Goal: Information Seeking & Learning: Find specific page/section

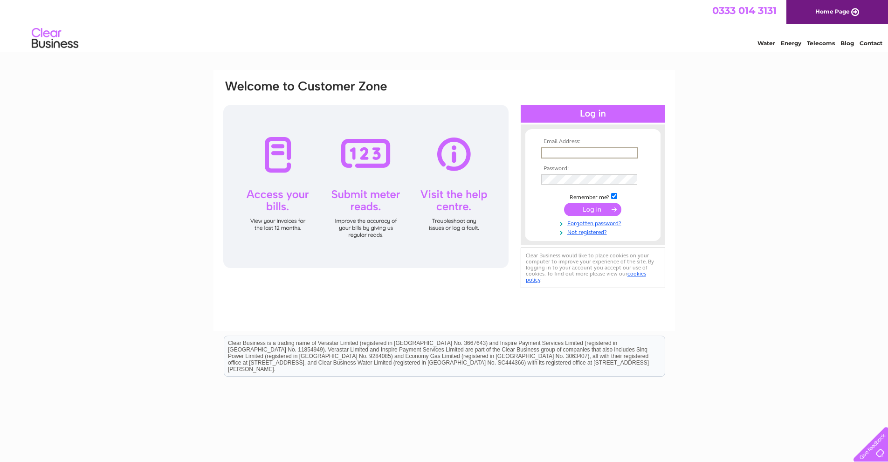
type input "vishalmagon@hotmail.com"
click at [598, 210] on input "submit" at bounding box center [592, 209] width 57 height 13
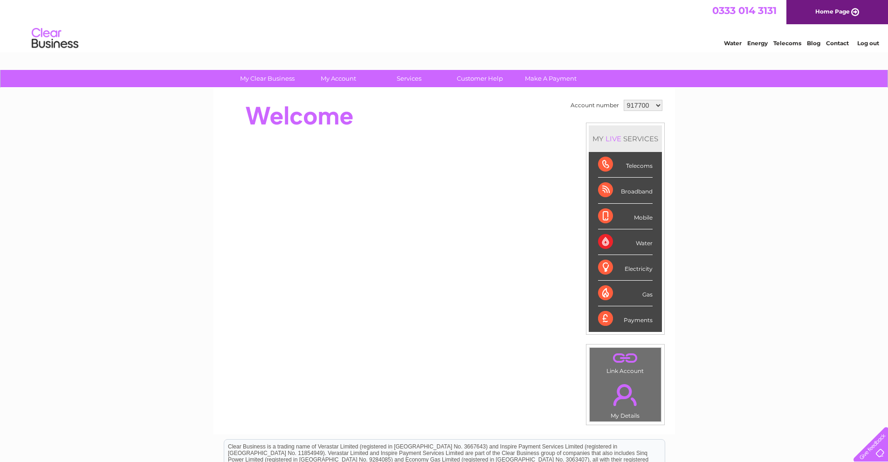
click at [647, 110] on select "917700 1103286" at bounding box center [643, 105] width 39 height 11
select select "1103286"
click at [624, 100] on select "917700 1103286" at bounding box center [643, 105] width 39 height 11
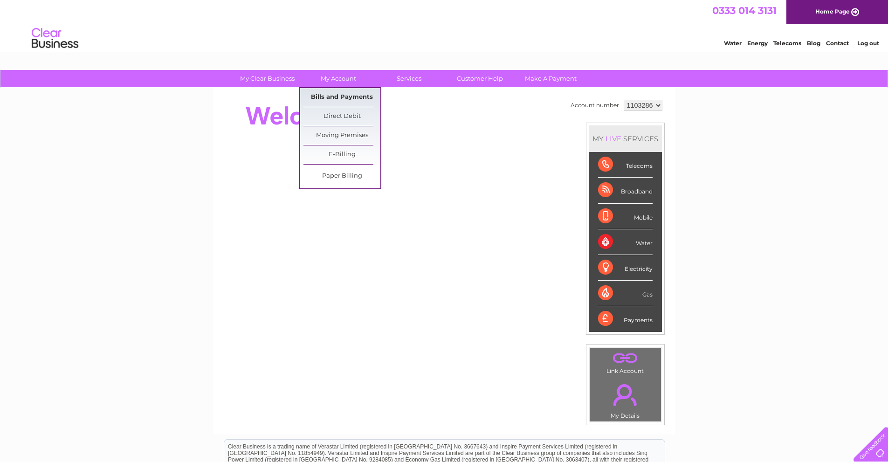
click at [335, 96] on link "Bills and Payments" at bounding box center [342, 97] width 77 height 19
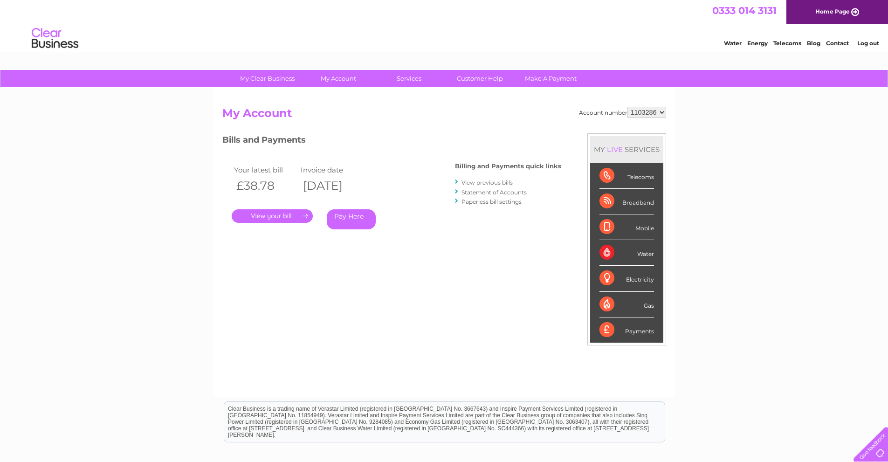
click at [295, 214] on link "." at bounding box center [272, 216] width 81 height 14
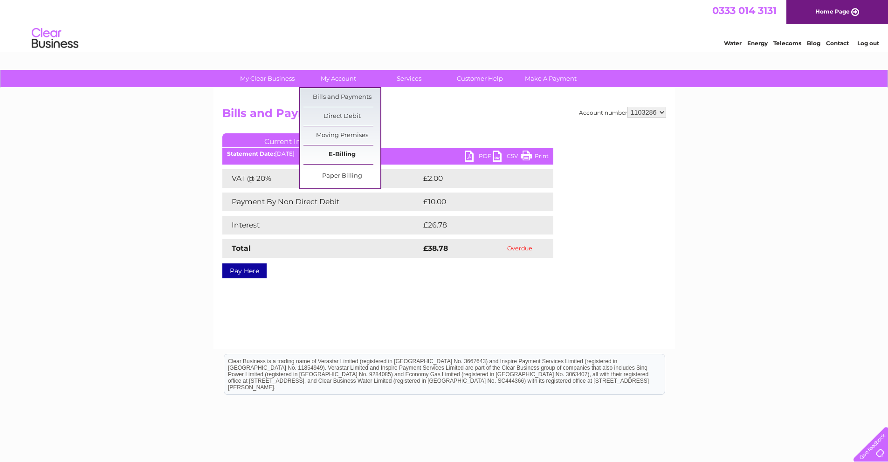
click at [347, 159] on link "E-Billing" at bounding box center [342, 155] width 77 height 19
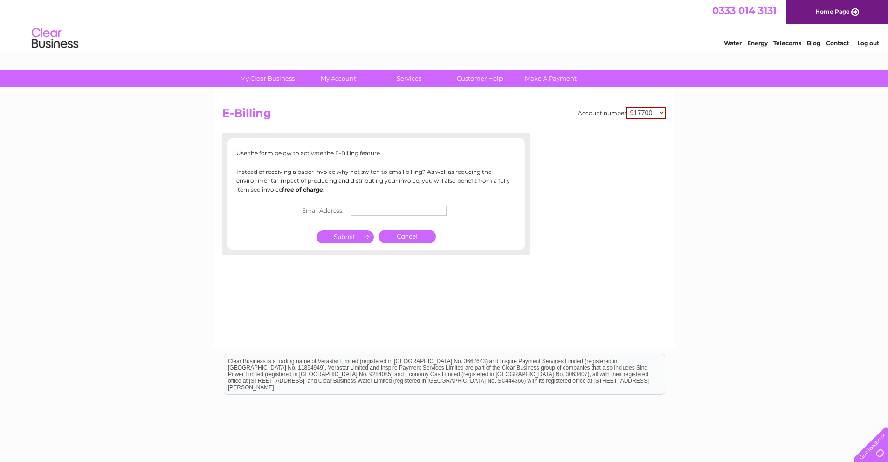
click at [637, 111] on select "917700 1103286" at bounding box center [647, 113] width 40 height 12
select select "1103286"
click at [627, 107] on select "917700 1103286" at bounding box center [647, 113] width 40 height 12
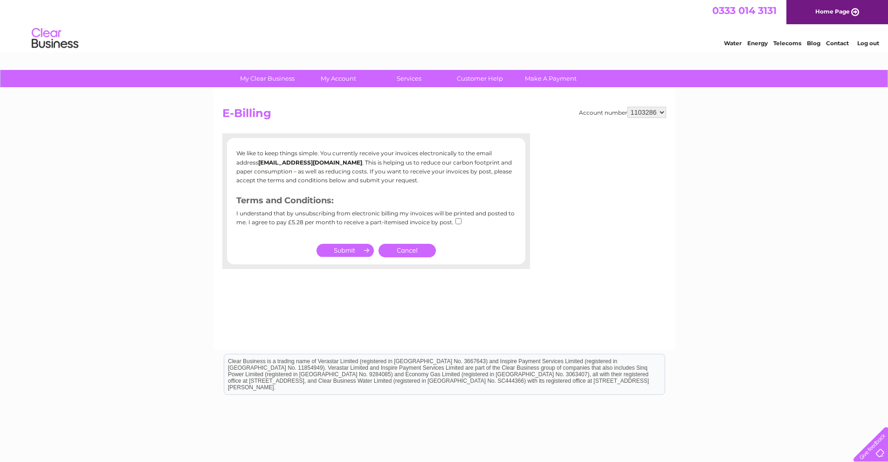
click at [413, 250] on link "Cancel" at bounding box center [407, 251] width 57 height 14
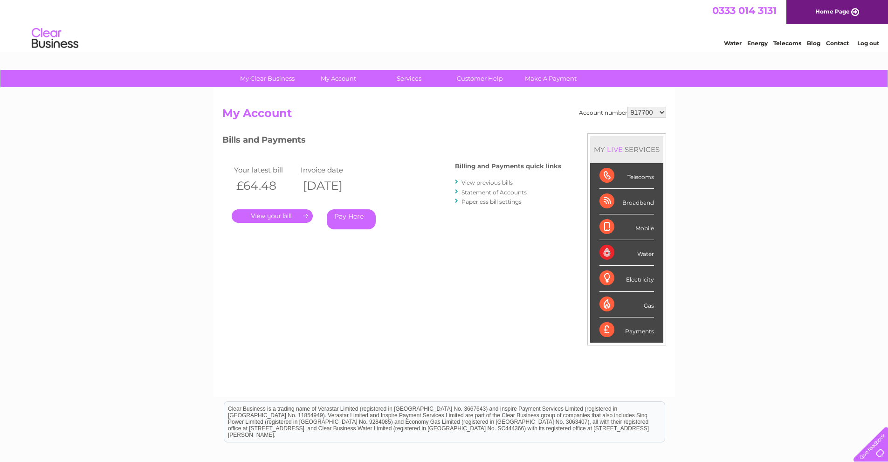
click at [647, 110] on select "917700 1103286" at bounding box center [647, 112] width 39 height 11
select select "1103286"
click at [628, 107] on select "917700 1103286" at bounding box center [647, 112] width 39 height 11
click at [855, 14] on link "Home Page" at bounding box center [838, 12] width 102 height 24
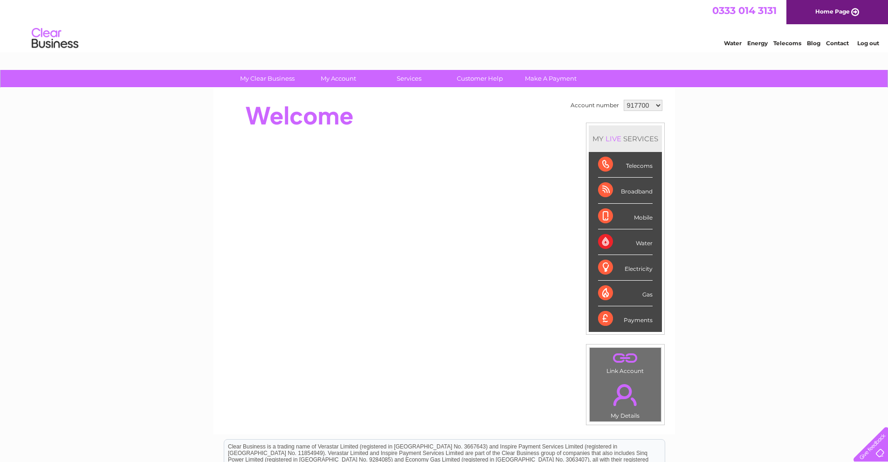
select select "1103286"
click at [624, 100] on select "917700 1103286" at bounding box center [643, 105] width 39 height 11
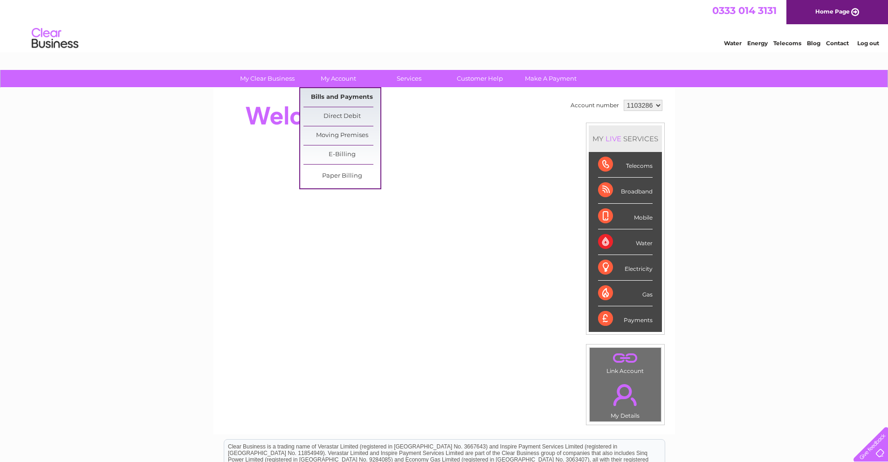
click at [336, 95] on link "Bills and Payments" at bounding box center [342, 97] width 77 height 19
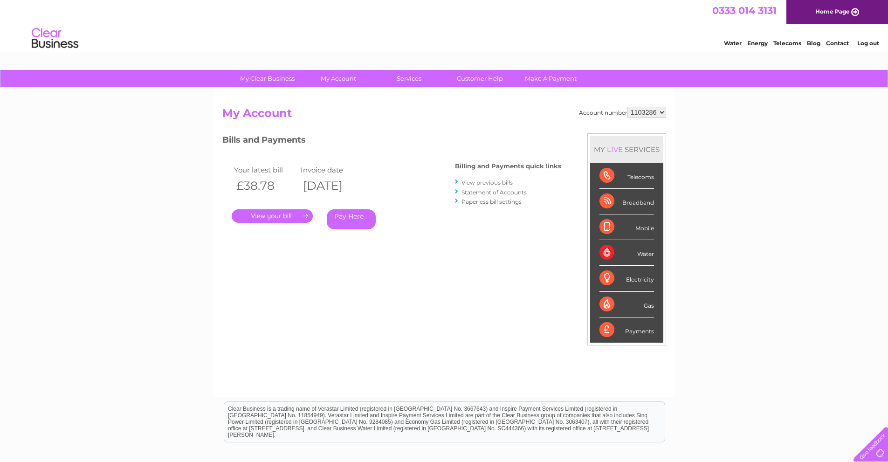
click at [478, 182] on link "View previous bills" at bounding box center [487, 182] width 51 height 7
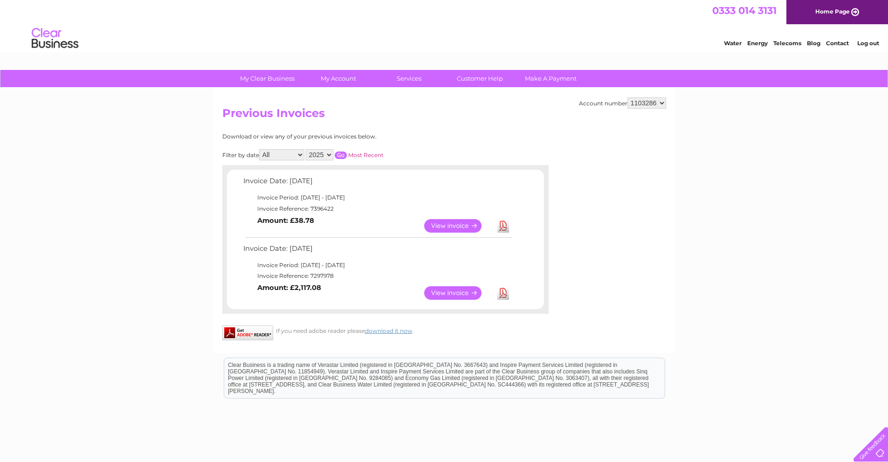
click at [291, 152] on select "All January February May June July August September October November December" at bounding box center [281, 154] width 45 height 11
click at [491, 144] on div "Download or view any of your previous invoices below. Filter by date All Januar…" at bounding box center [385, 238] width 326 height 210
click at [467, 298] on link "View" at bounding box center [458, 293] width 69 height 14
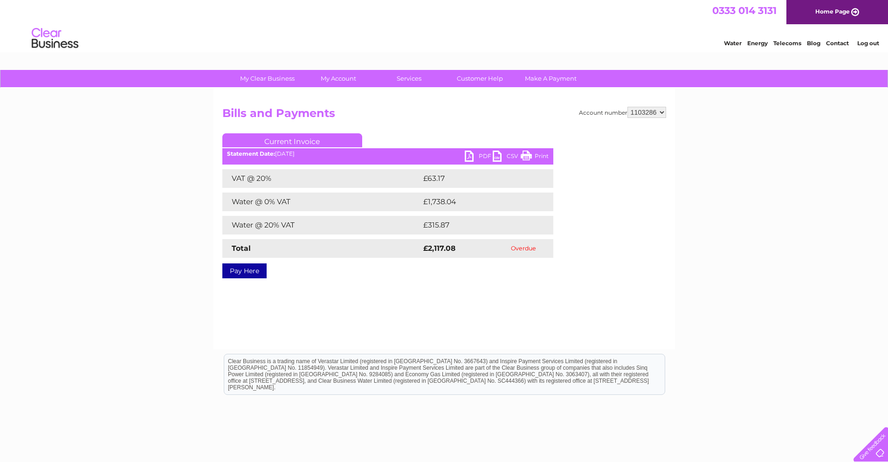
click at [478, 158] on link "PDF" at bounding box center [479, 158] width 28 height 14
click at [642, 111] on select "917700 1103286" at bounding box center [647, 112] width 39 height 11
click at [628, 107] on select "917700 1103286" at bounding box center [647, 112] width 39 height 11
click at [477, 157] on link "PDF" at bounding box center [479, 158] width 28 height 14
